Goal: Task Accomplishment & Management: Use online tool/utility

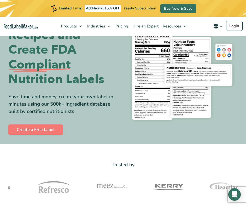
scroll to position [30, 0]
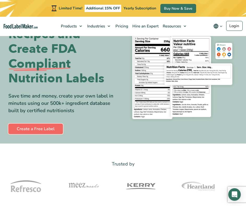
click at [35, 126] on link "Create a Free Label" at bounding box center [35, 129] width 55 height 10
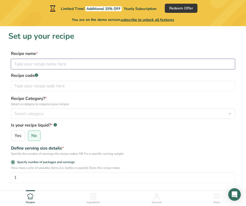
click at [50, 66] on input "text" at bounding box center [123, 64] width 224 height 10
type input "Red Salsa"
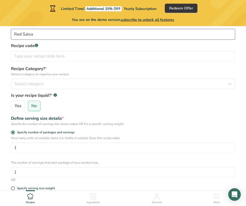
scroll to position [32, 0]
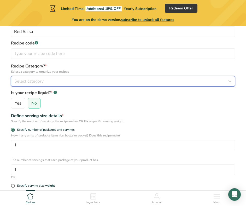
click at [68, 80] on div "Select category" at bounding box center [121, 81] width 214 height 6
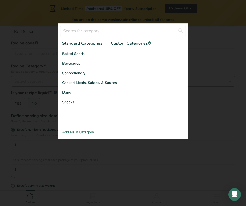
click at [68, 80] on span "Cooked Meals, Salads, & Sauces" at bounding box center [89, 82] width 55 height 5
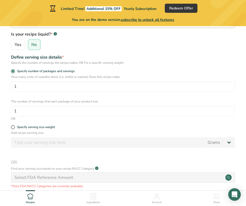
scroll to position [97, 0]
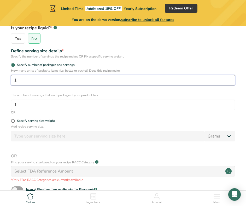
click at [68, 80] on input "1" at bounding box center [123, 80] width 224 height 10
click at [68, 80] on input "4" at bounding box center [123, 80] width 224 height 10
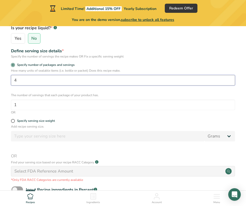
scroll to position [127, 0]
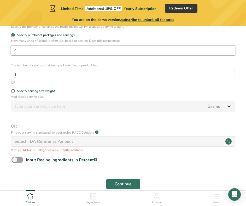
type input "4"
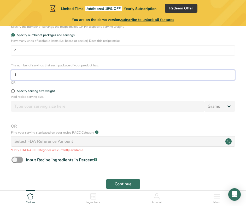
click at [20, 76] on input "1" at bounding box center [123, 75] width 224 height 10
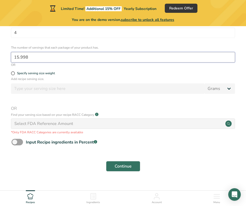
scroll to position [154, 0]
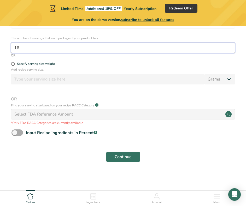
type input "16"
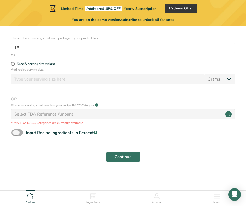
click at [15, 132] on span at bounding box center [16, 132] width 11 height 7
click at [15, 132] on input "Input Recipe ingredients in Percent .a-a{fill:#347362;}.b-a{fill:#fff;}" at bounding box center [12, 132] width 3 height 3
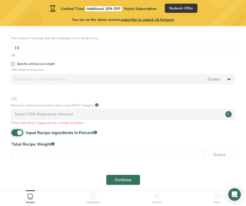
scroll to position [177, 0]
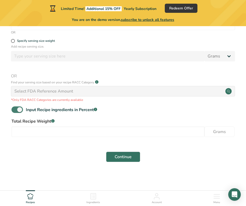
click at [19, 111] on span at bounding box center [16, 109] width 11 height 7
click at [15, 111] on input "Input Recipe ingredients in Percent .a-a{fill:#347362;}.b-a{fill:#fff;}" at bounding box center [12, 109] width 3 height 3
checkbox input "false"
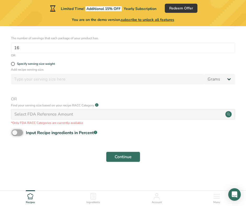
scroll to position [154, 0]
click at [122, 156] on span "Continue" at bounding box center [123, 157] width 17 height 6
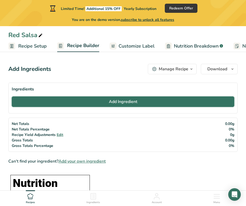
click at [98, 103] on button "Add Ingredient" at bounding box center [123, 101] width 223 height 10
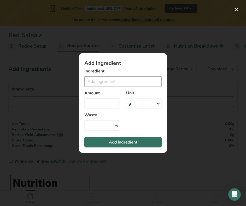
click at [91, 83] on input "Add ingredient modal" at bounding box center [122, 81] width 77 height 10
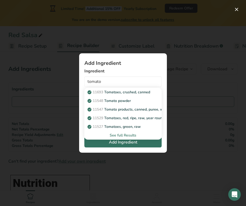
click at [120, 135] on div "See full Results" at bounding box center [123, 134] width 69 height 5
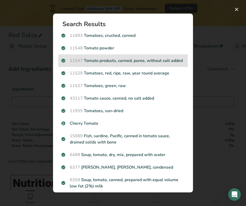
click at [113, 60] on p "11547 Tomato products, canned, puree, without salt added" at bounding box center [122, 60] width 123 height 6
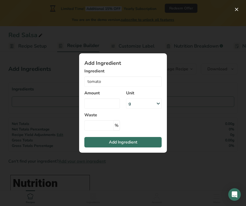
type input "Tomato products, canned, puree, without salt added"
click at [103, 104] on input "Add ingredient modal" at bounding box center [102, 103] width 36 height 10
click at [134, 105] on div "g" at bounding box center [144, 103] width 36 height 10
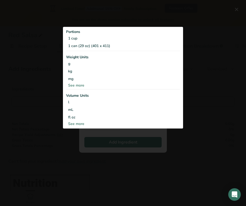
click at [77, 86] on div "See more" at bounding box center [123, 85] width 114 height 5
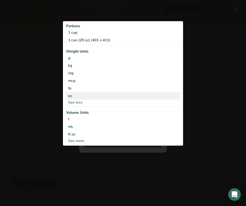
click at [70, 95] on div "oz" at bounding box center [123, 96] width 114 height 8
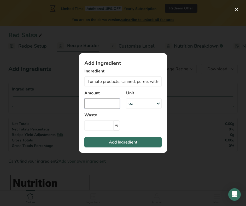
click at [88, 102] on input "Add ingredient modal" at bounding box center [102, 103] width 36 height 10
type input "30"
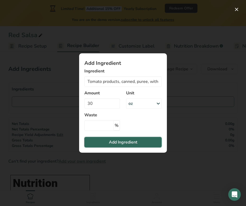
click at [109, 142] on span "Add Ingredient" at bounding box center [123, 142] width 28 height 6
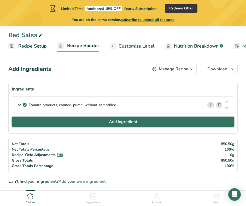
click at [106, 121] on button "Add Ingredient" at bounding box center [123, 122] width 223 height 10
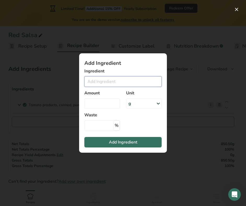
click at [90, 81] on input "Add ingredient modal" at bounding box center [122, 81] width 77 height 10
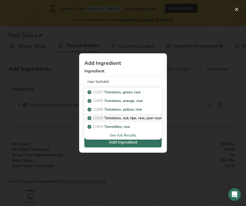
click at [108, 117] on p "11529 Tomatoes, red, ripe, raw, year round average" at bounding box center [134, 117] width 90 height 5
type input "Tomatoes, red, ripe, raw, year round average"
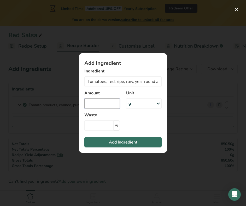
click at [99, 103] on input "Add ingredient modal" at bounding box center [102, 103] width 36 height 10
type input "1"
click at [145, 101] on div "g" at bounding box center [144, 103] width 36 height 10
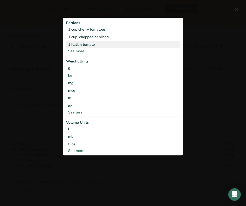
click at [76, 46] on div "1 Italian tomato" at bounding box center [123, 45] width 114 height 8
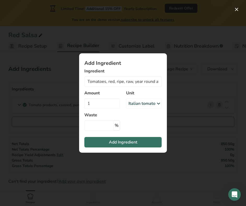
click at [76, 46] on div "Add Ingredient Ingredient Tomatoes, red, ripe, raw, year round average 11527 To…" at bounding box center [123, 103] width 105 height 116
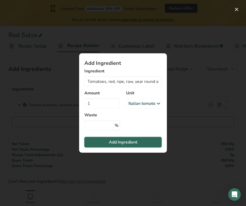
click at [110, 142] on span "Add Ingredient" at bounding box center [123, 142] width 28 height 6
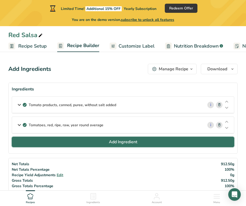
click at [111, 142] on span "Add Ingredient" at bounding box center [123, 142] width 28 height 6
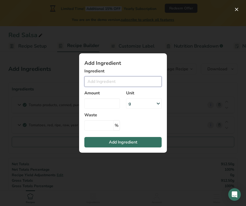
click at [95, 83] on input "Add ingredient modal" at bounding box center [122, 81] width 77 height 10
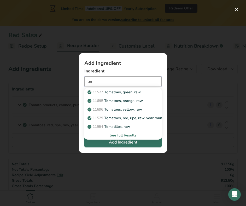
type input "p"
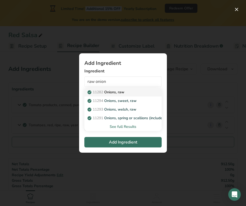
click at [110, 93] on p "11282 Onions, raw" at bounding box center [107, 91] width 36 height 5
type input "Onions, raw"
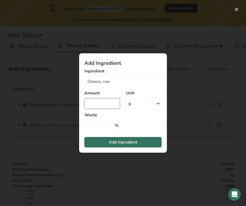
click at [106, 105] on input "Add ingredient modal" at bounding box center [102, 103] width 36 height 10
type input "0"
click at [138, 104] on div "g" at bounding box center [144, 103] width 36 height 10
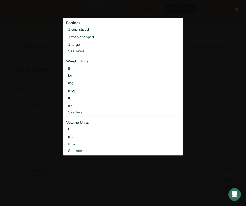
click at [80, 148] on div "See more" at bounding box center [123, 150] width 114 height 5
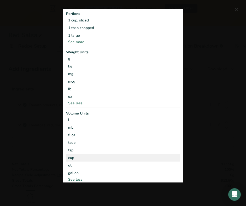
click at [76, 158] on div "cup" at bounding box center [123, 157] width 110 height 5
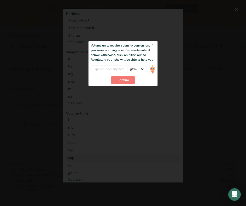
click at [124, 100] on div "Add ingredient modal" at bounding box center [123, 95] width 120 height 175
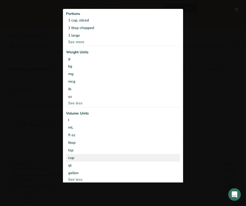
click at [89, 159] on div "cup" at bounding box center [123, 157] width 110 height 5
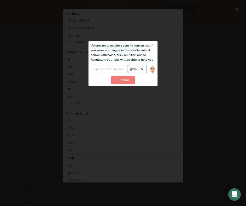
click at [142, 69] on select "lb/ft3 g/cm3" at bounding box center [137, 69] width 19 height 8
click at [109, 69] on input "Add ingredient modal" at bounding box center [109, 69] width 37 height 8
click at [133, 70] on select "lb/ft3 g/cm3" at bounding box center [137, 69] width 19 height 8
select select "22"
click at [116, 68] on input "Add ingredient modal" at bounding box center [109, 69] width 37 height 8
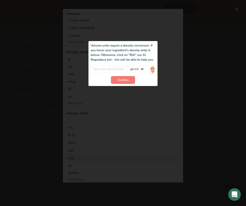
click at [143, 115] on div "Add ingredient modal" at bounding box center [123, 95] width 120 height 175
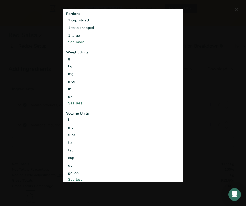
click at [74, 42] on div "See more" at bounding box center [123, 41] width 114 height 5
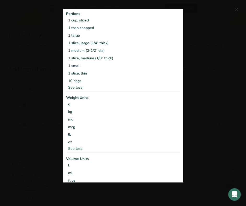
click at [74, 42] on div "1 slice, large (1/4" thick)" at bounding box center [123, 43] width 114 height 8
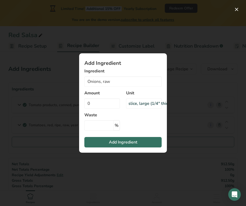
click at [129, 102] on div "slice, large (1/4" thick)" at bounding box center [150, 103] width 43 height 6
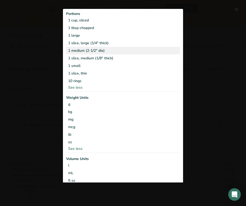
click at [117, 51] on div "1 medium (2-1/2" dia)" at bounding box center [123, 51] width 114 height 8
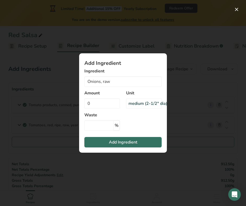
click at [135, 106] on div "medium (2-1/2" dia)" at bounding box center [148, 103] width 39 height 6
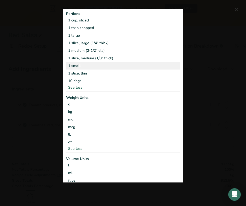
click at [119, 66] on div "1 small" at bounding box center [123, 66] width 114 height 8
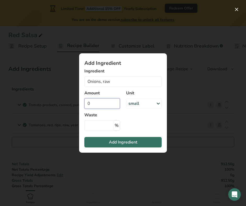
click at [102, 103] on input "0" at bounding box center [102, 103] width 36 height 10
type input "1"
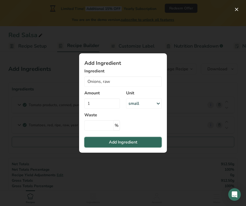
click at [114, 147] on button "Add Ingredient" at bounding box center [122, 142] width 77 height 10
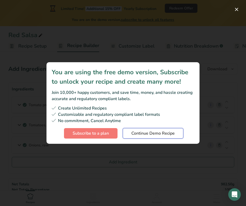
click at [141, 132] on span "Continue Demo Recipe" at bounding box center [152, 133] width 43 height 6
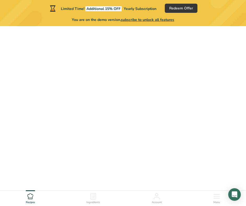
scroll to position [154, 0]
